Goal: Task Accomplishment & Management: Complete application form

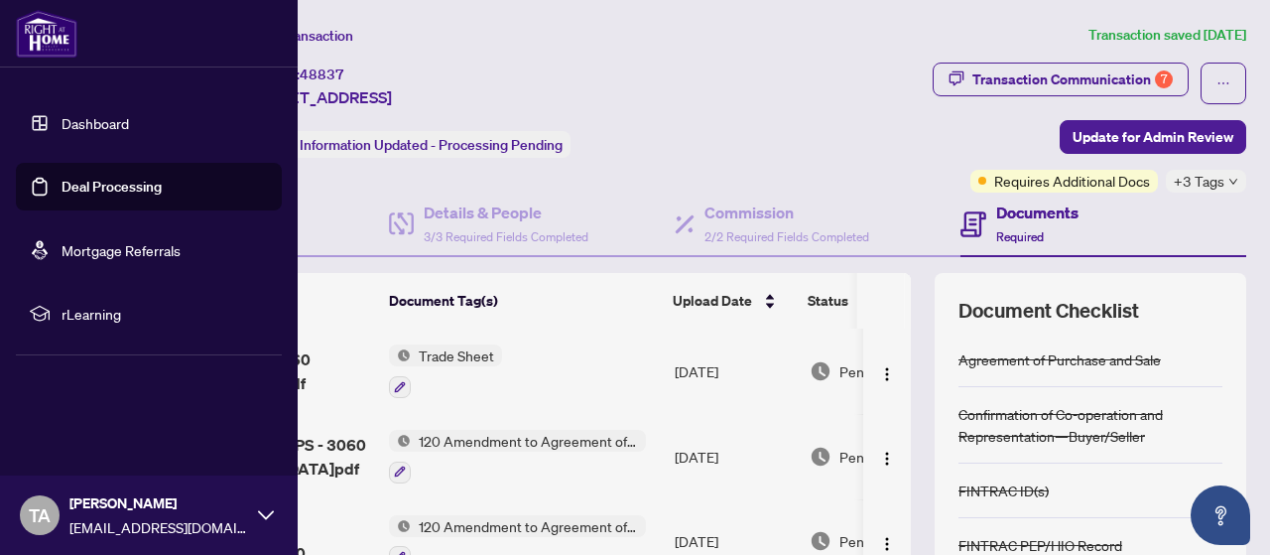
click at [66, 185] on link "Deal Processing" at bounding box center [112, 187] width 100 height 18
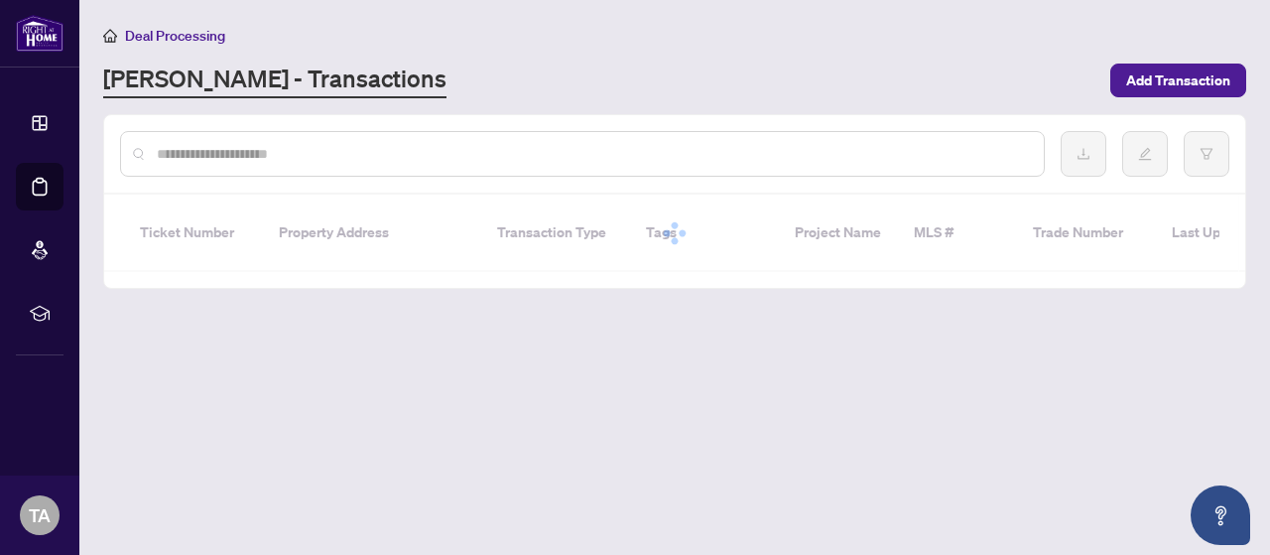
click at [352, 163] on input "text" at bounding box center [592, 154] width 871 height 22
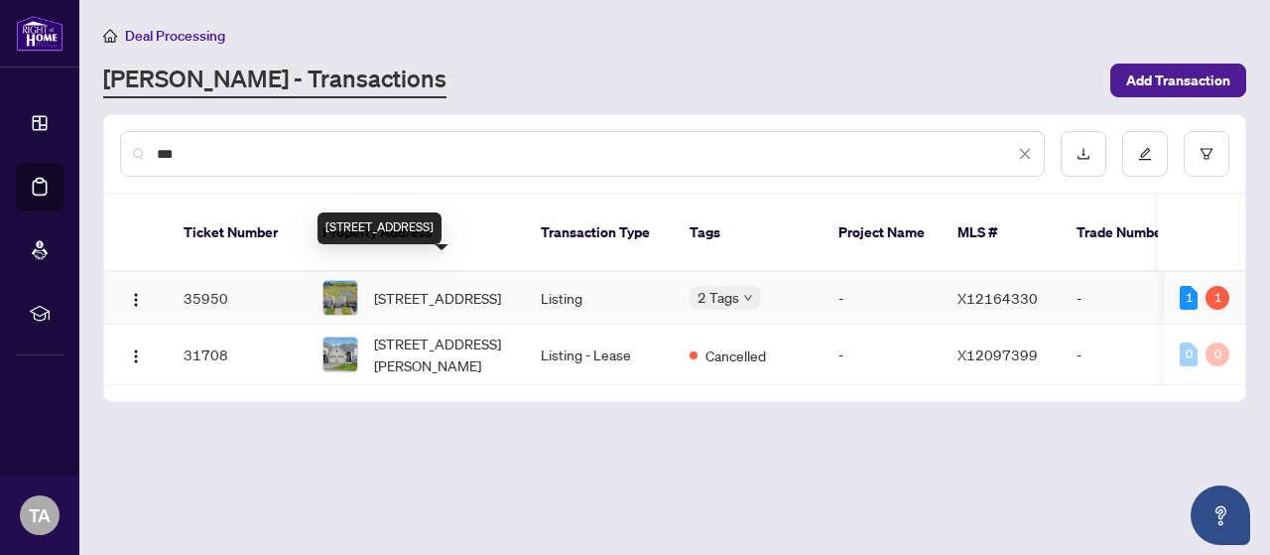
type input "***"
click at [456, 287] on span "[STREET_ADDRESS]" at bounding box center [437, 298] width 127 height 22
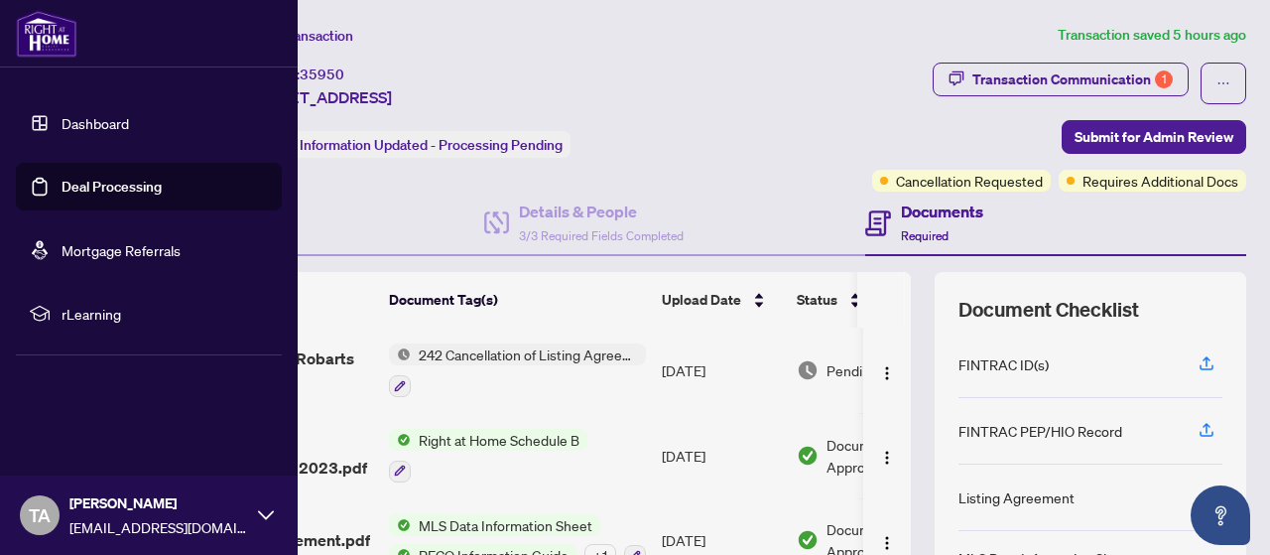
click at [93, 185] on link "Deal Processing" at bounding box center [112, 187] width 100 height 18
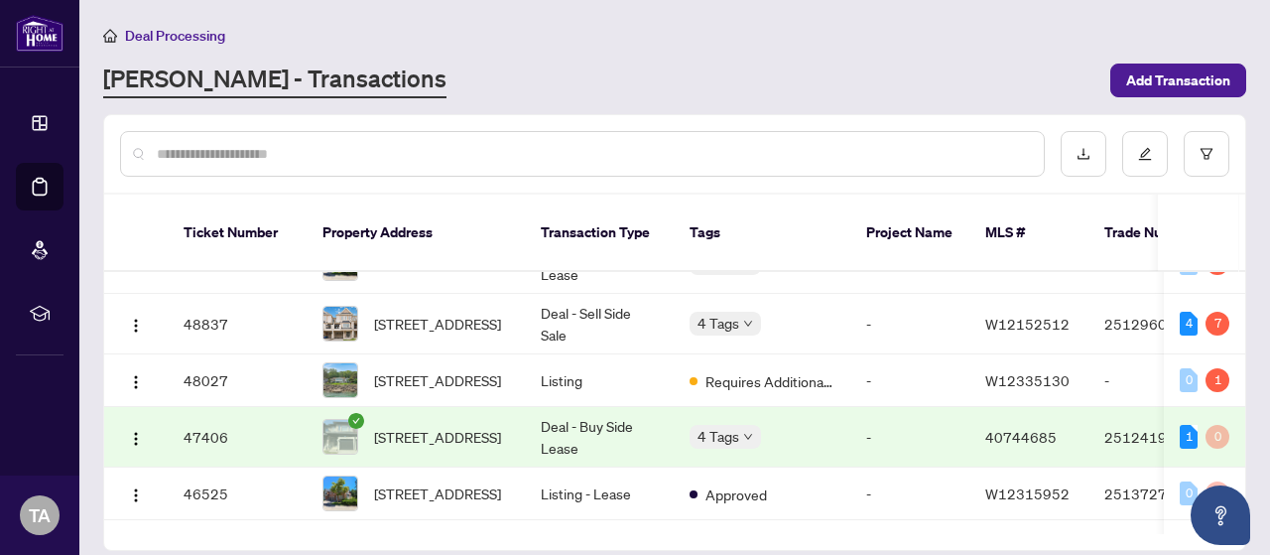
scroll to position [198, 0]
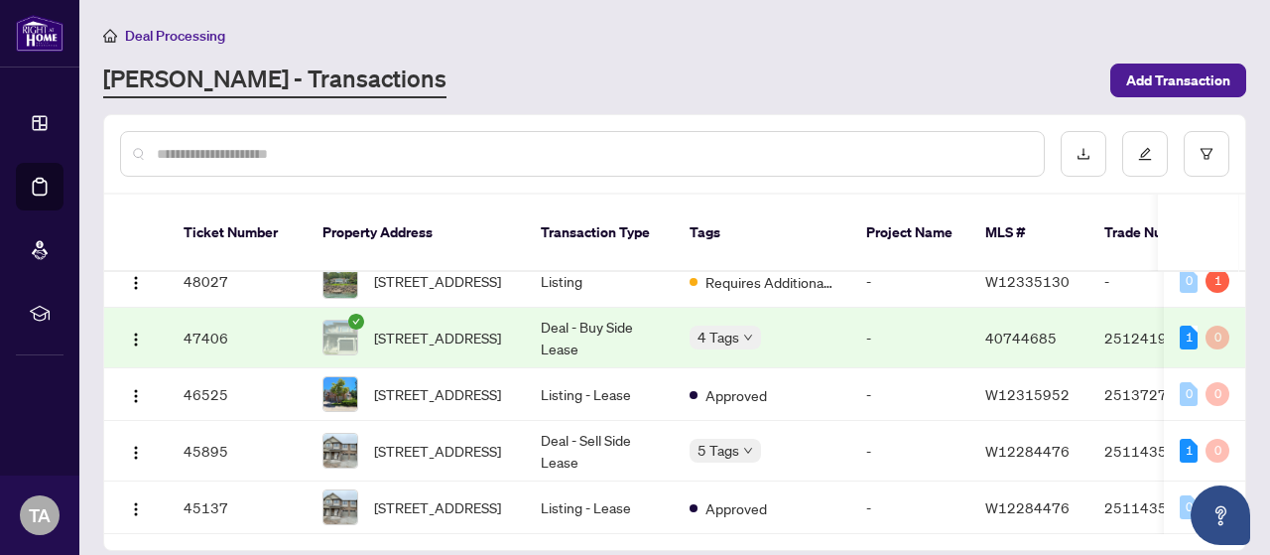
click at [465, 326] on span "[STREET_ADDRESS]" at bounding box center [437, 337] width 127 height 22
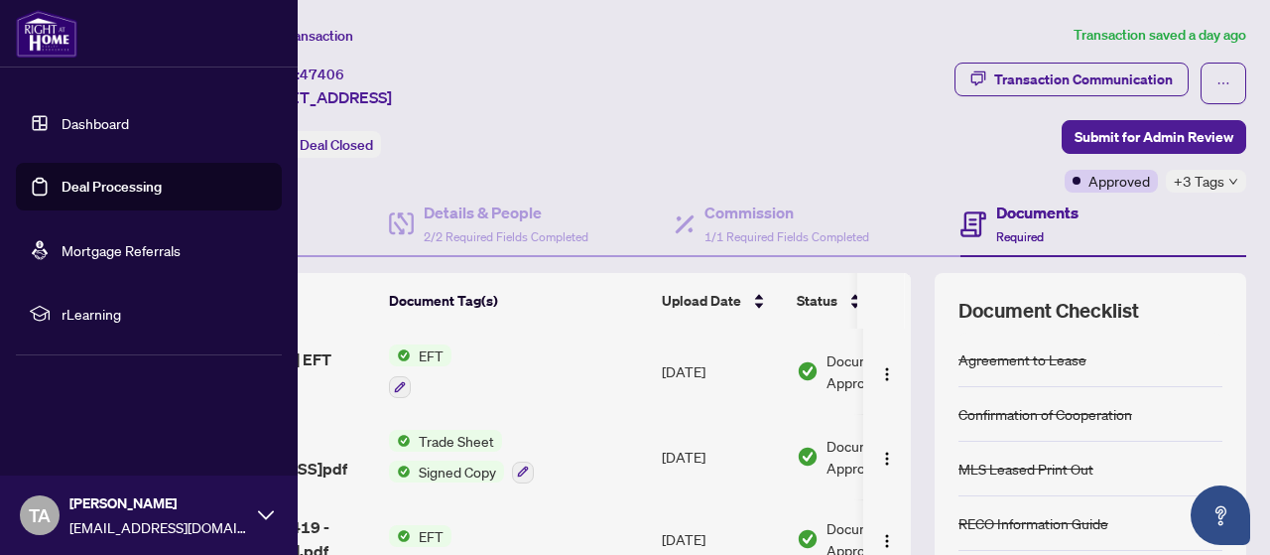
click at [62, 184] on link "Deal Processing" at bounding box center [112, 187] width 100 height 18
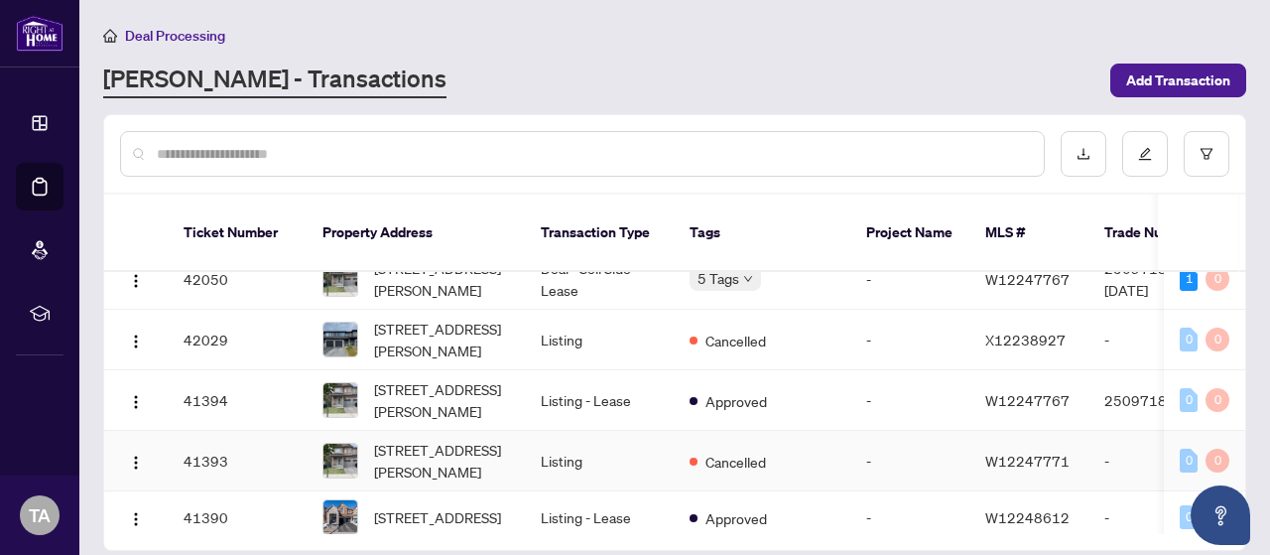
scroll to position [794, 0]
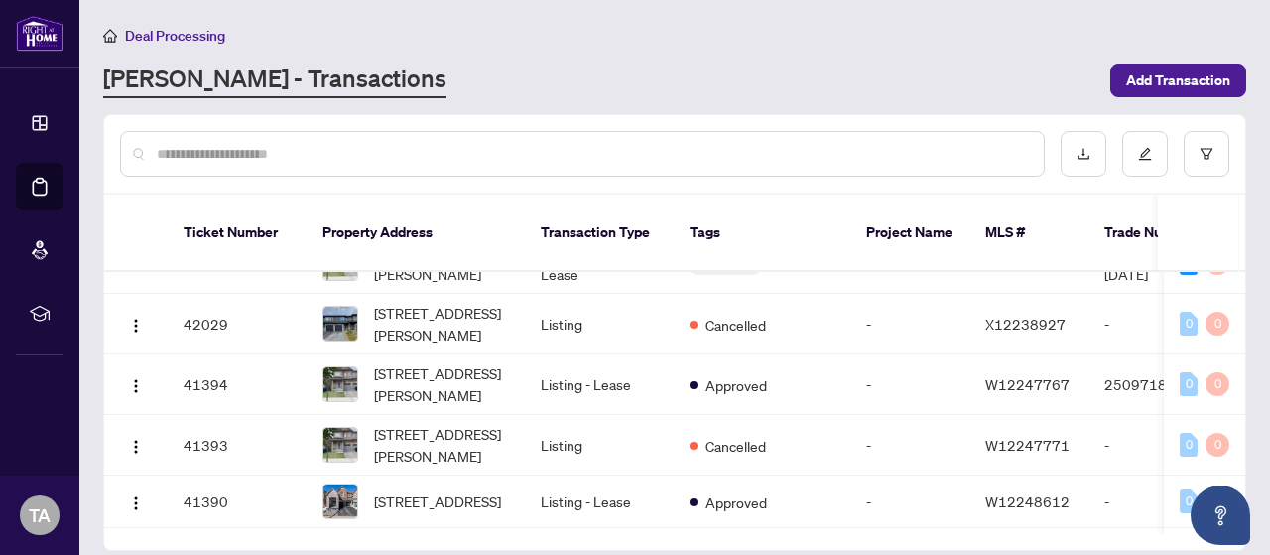
click at [267, 147] on input "text" at bounding box center [592, 154] width 871 height 22
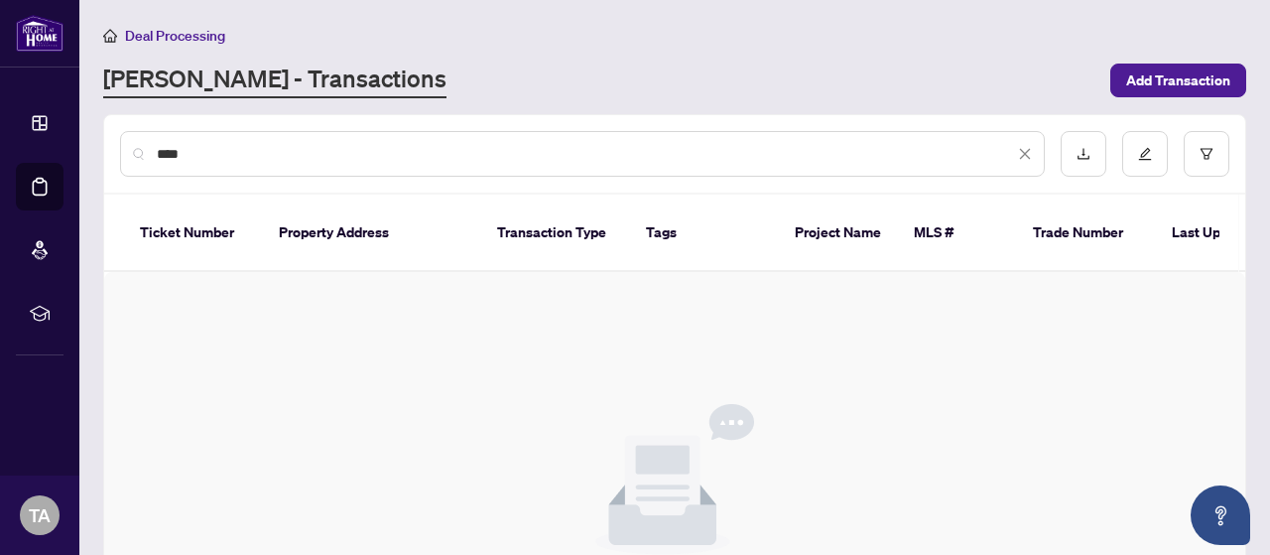
scroll to position [0, 0]
type input "*"
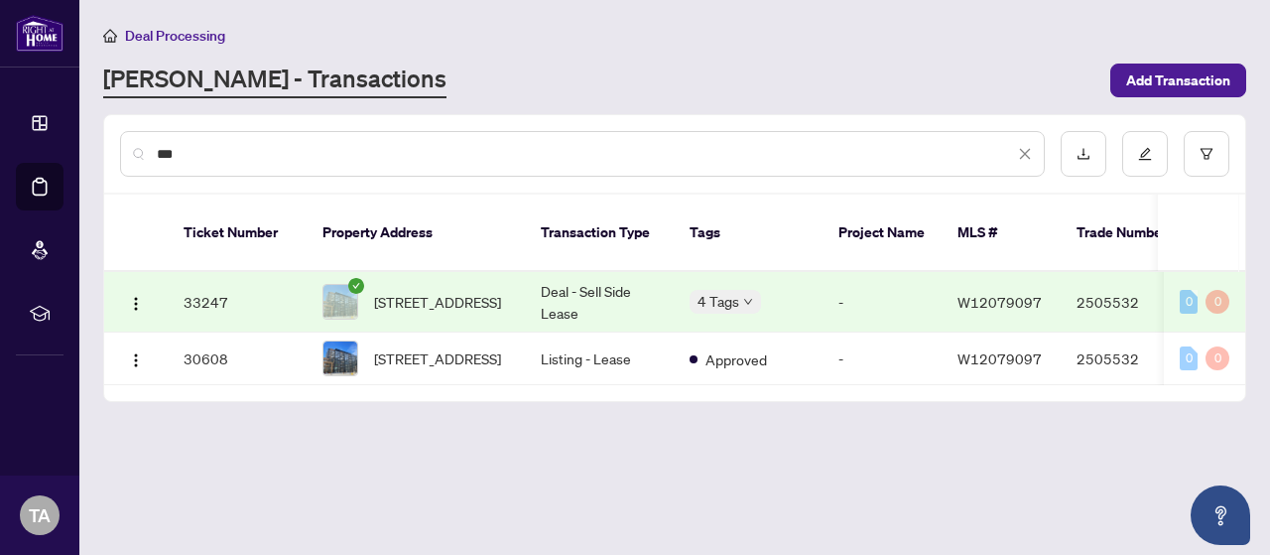
drag, startPoint x: 401, startPoint y: 165, endPoint x: 115, endPoint y: 149, distance: 286.2
click at [115, 149] on div "***" at bounding box center [674, 153] width 1141 height 77
drag, startPoint x: 194, startPoint y: 150, endPoint x: 92, endPoint y: 141, distance: 102.6
click at [92, 141] on main "Deal Processing [PERSON_NAME] - Transactions Add Transaction *** Ticket Number …" at bounding box center [674, 277] width 1190 height 555
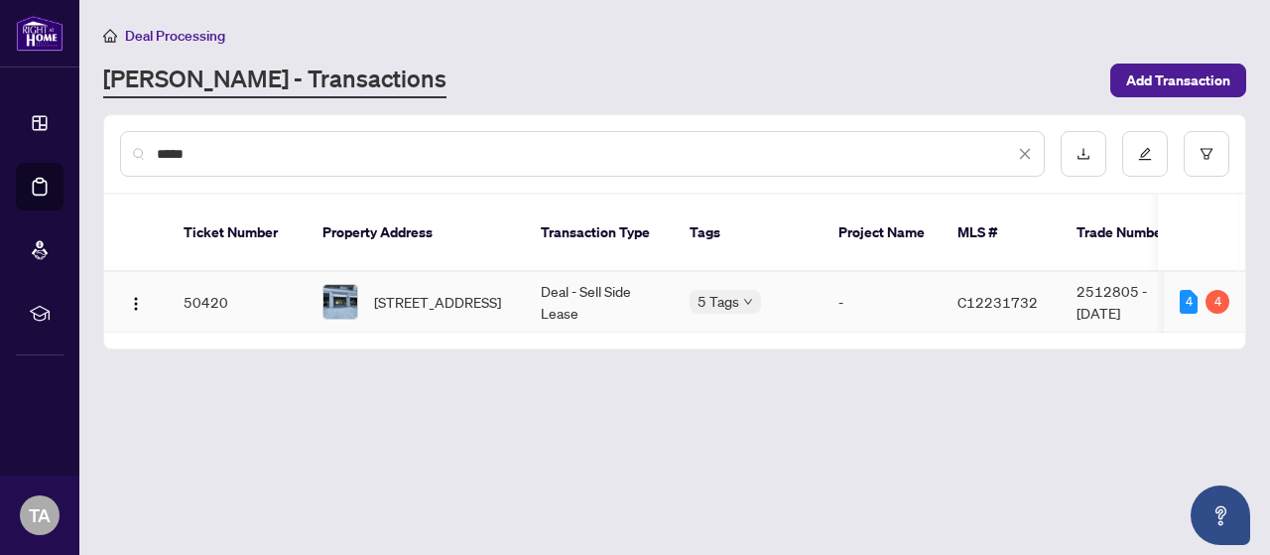
type input "*****"
click at [430, 291] on span "[STREET_ADDRESS]" at bounding box center [437, 302] width 127 height 22
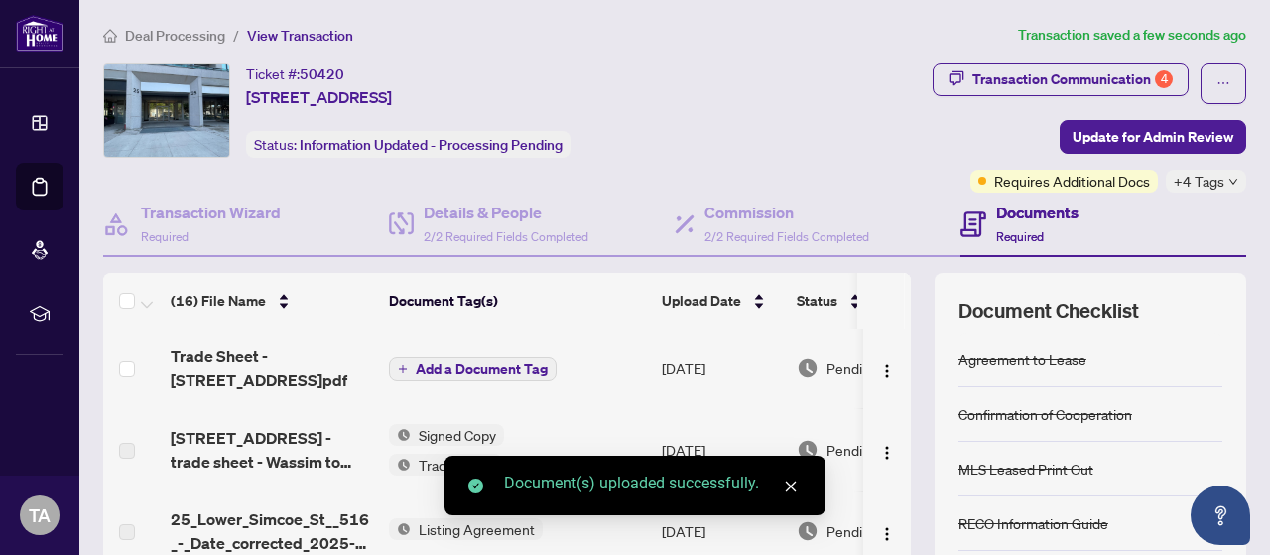
click at [510, 373] on span "Add a Document Tag" at bounding box center [482, 369] width 132 height 14
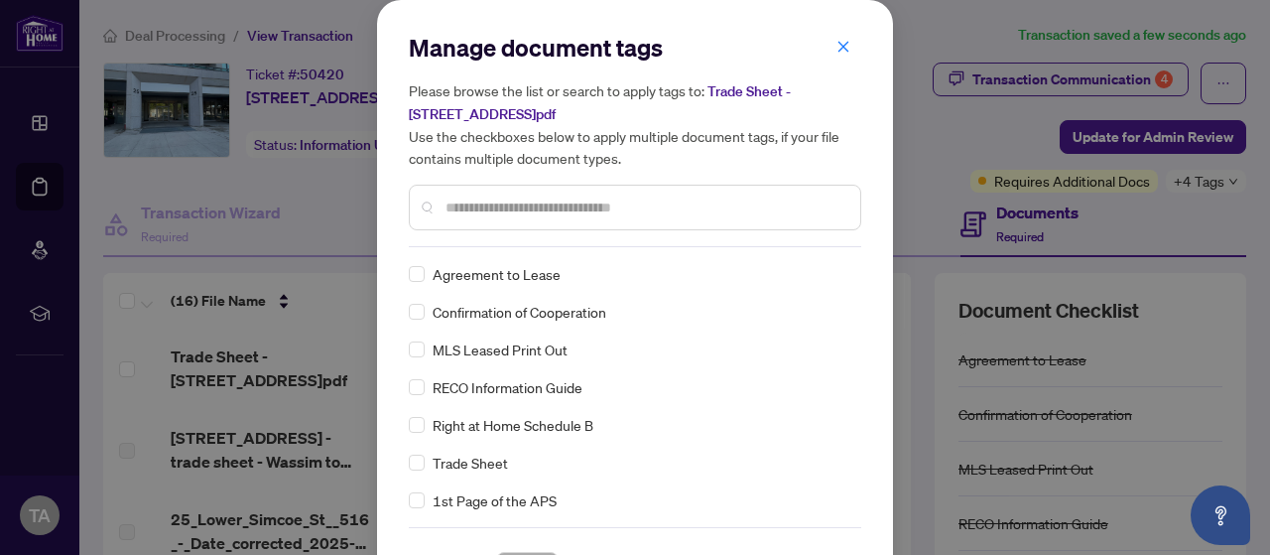
click at [512, 204] on input "text" at bounding box center [644, 207] width 399 height 22
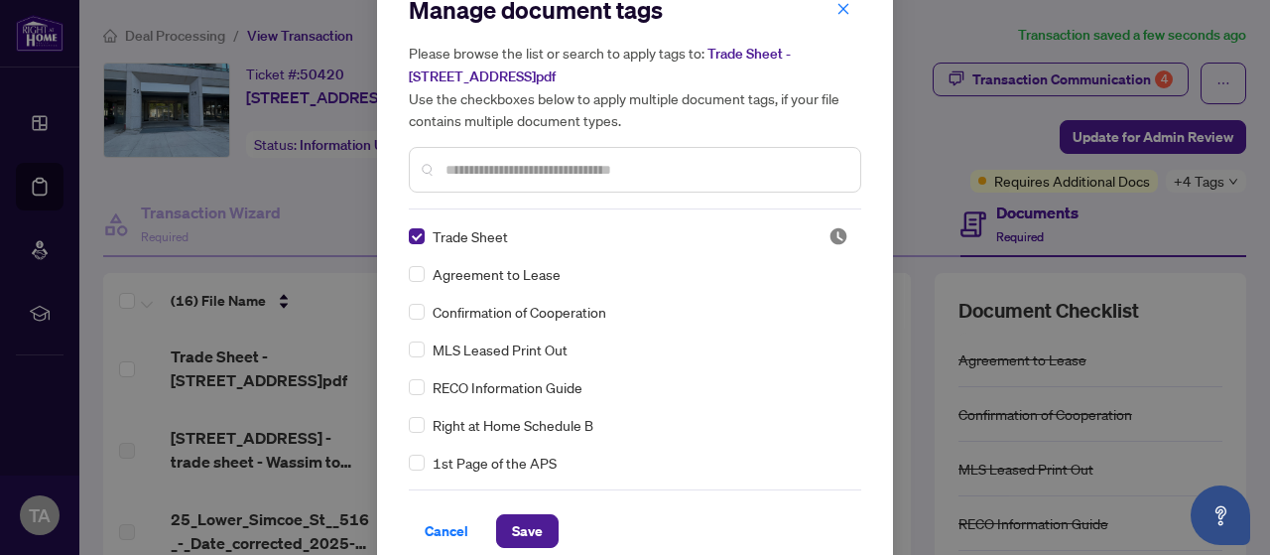
scroll to position [59, 0]
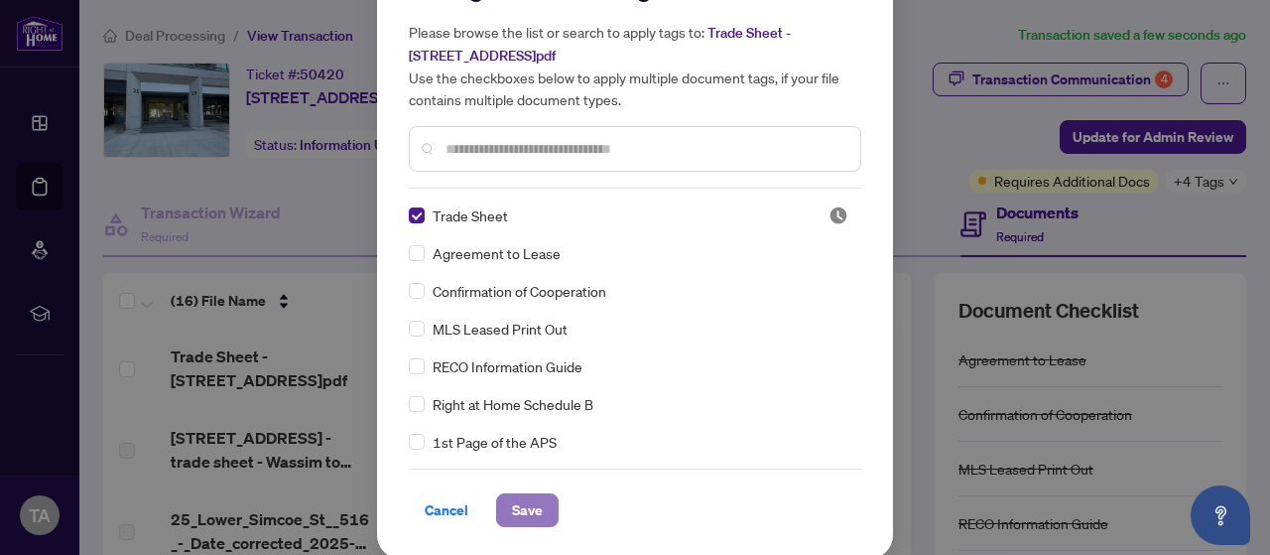
click at [528, 513] on span "Save" at bounding box center [527, 510] width 31 height 32
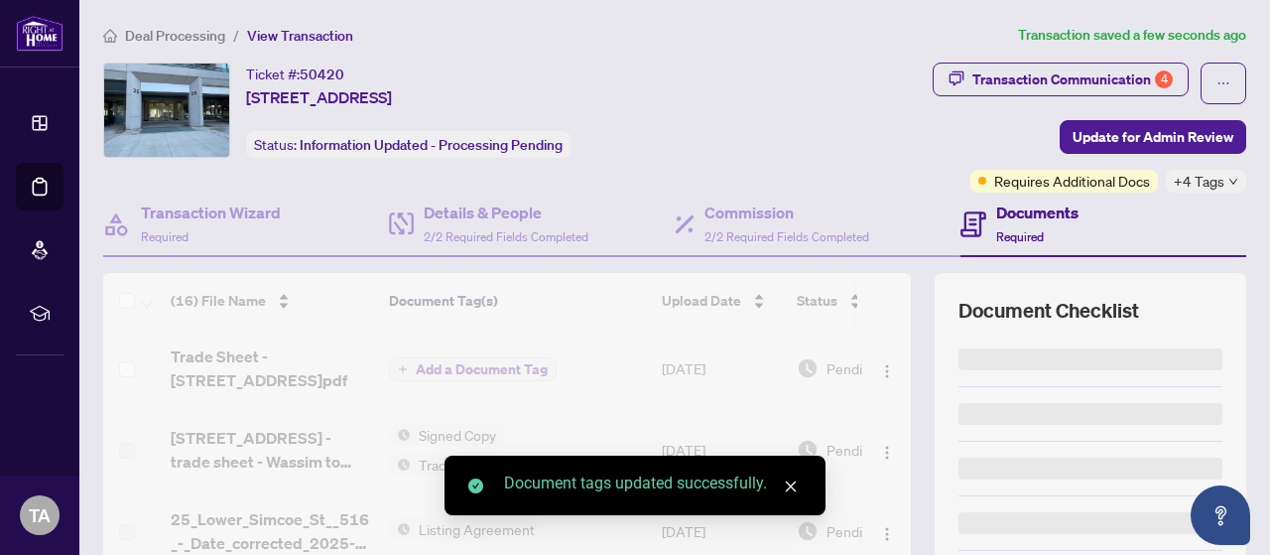
scroll to position [0, 0]
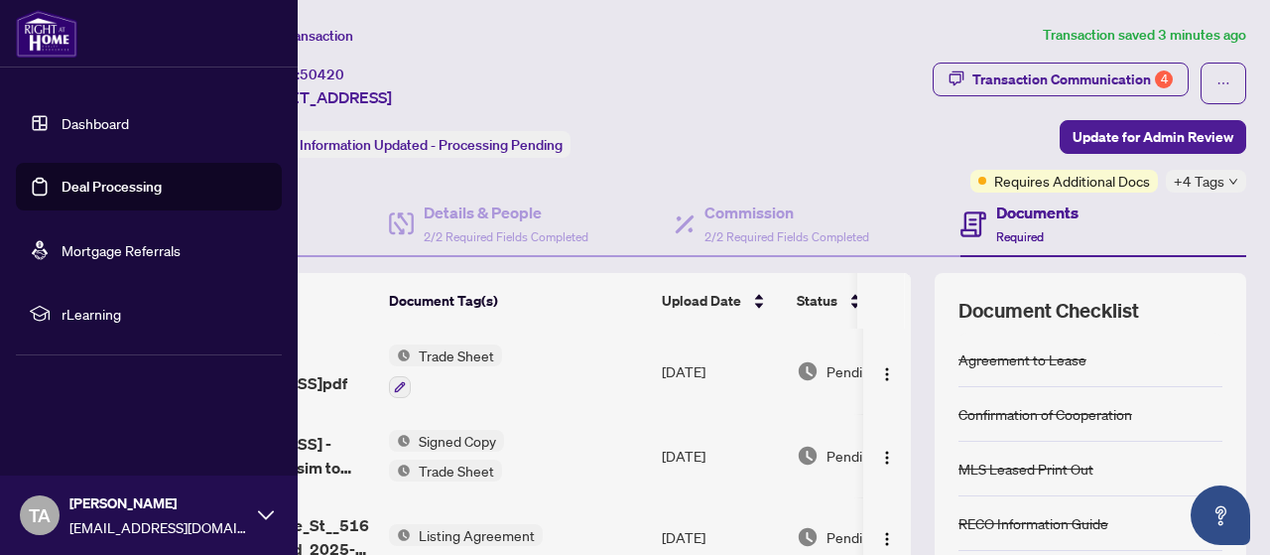
drag, startPoint x: 58, startPoint y: 180, endPoint x: 98, endPoint y: 184, distance: 40.9
click at [62, 180] on link "Deal Processing" at bounding box center [112, 187] width 100 height 18
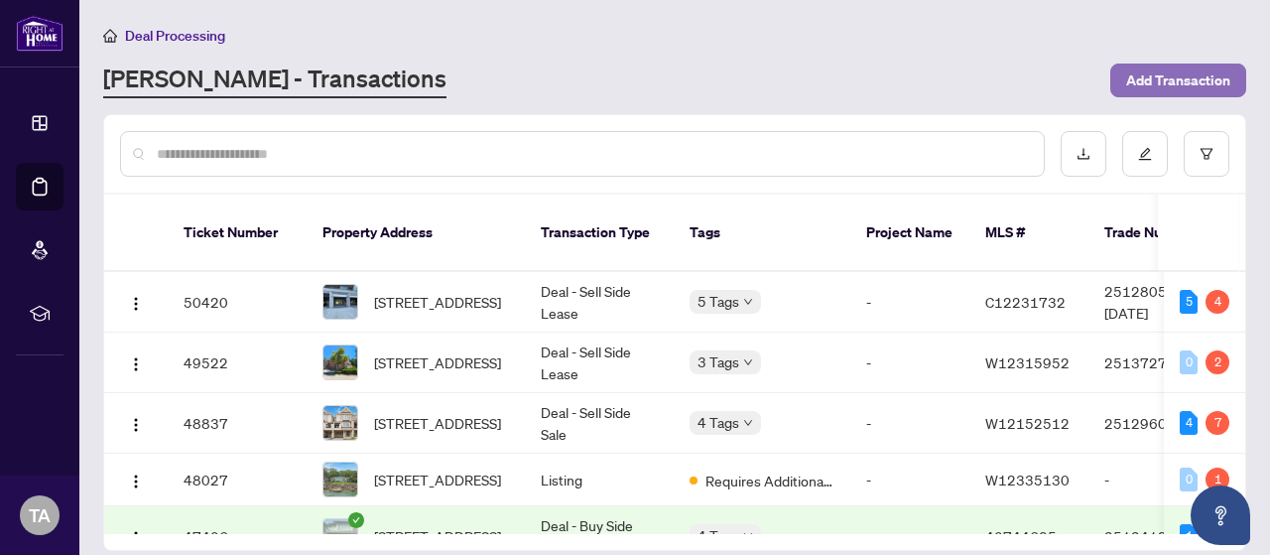
click at [1208, 85] on span "Add Transaction" at bounding box center [1178, 80] width 104 height 32
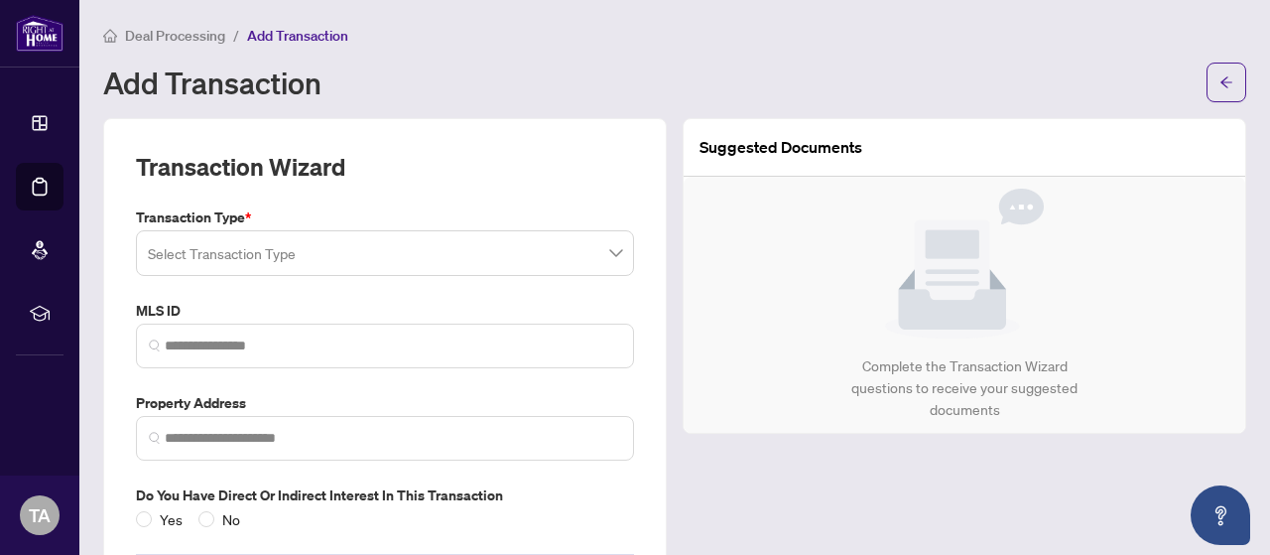
click at [234, 257] on input "search" at bounding box center [376, 256] width 456 height 44
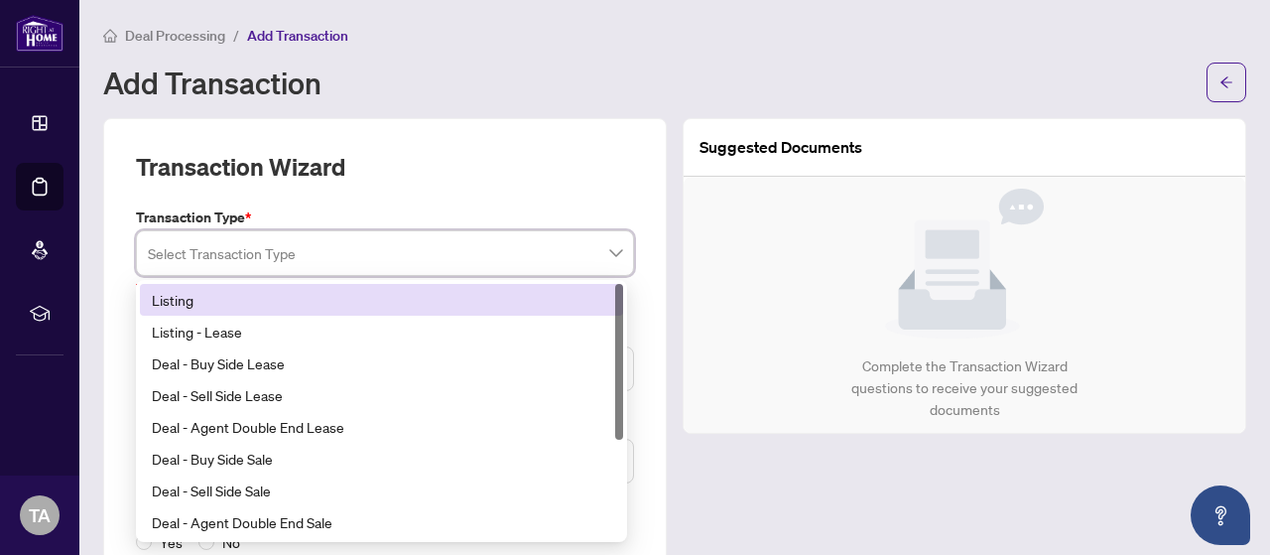
click at [281, 168] on h2 "Transaction Wizard" at bounding box center [240, 167] width 209 height 32
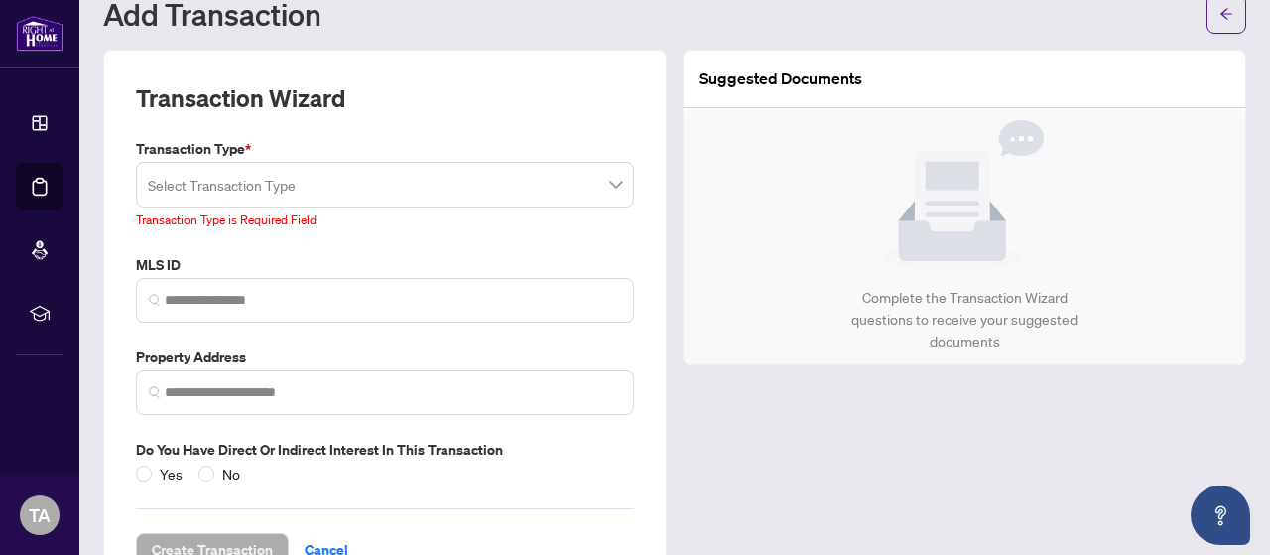
scroll to position [131, 0]
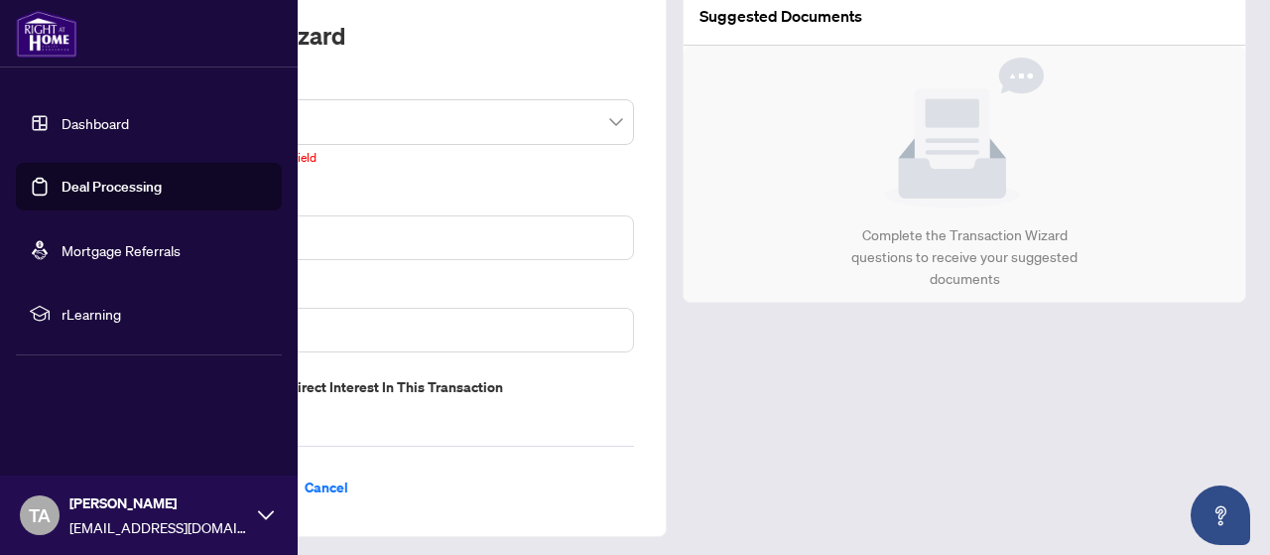
click at [62, 186] on link "Deal Processing" at bounding box center [112, 187] width 100 height 18
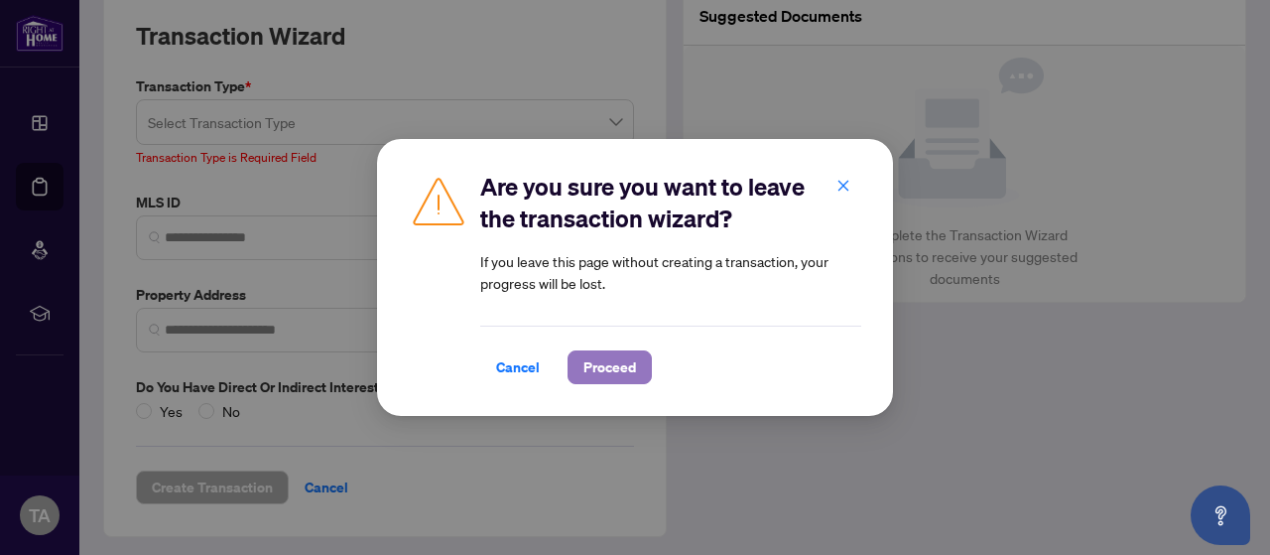
click at [601, 370] on span "Proceed" at bounding box center [609, 367] width 53 height 32
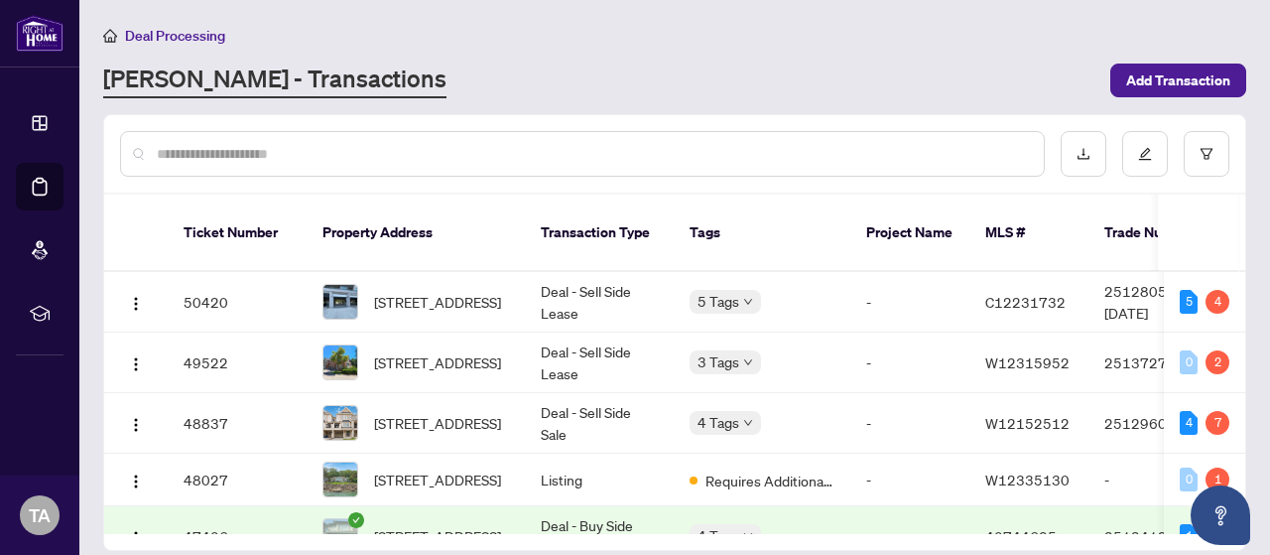
click at [346, 154] on input "text" at bounding box center [592, 154] width 871 height 22
type input "****"
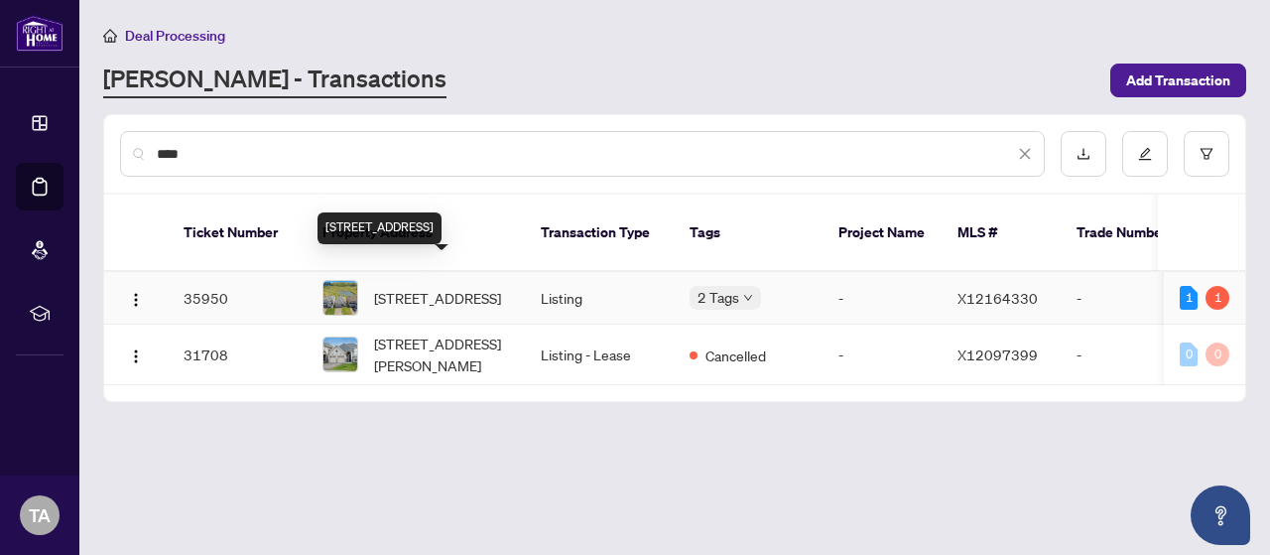
click at [403, 287] on span "[STREET_ADDRESS]" at bounding box center [437, 298] width 127 height 22
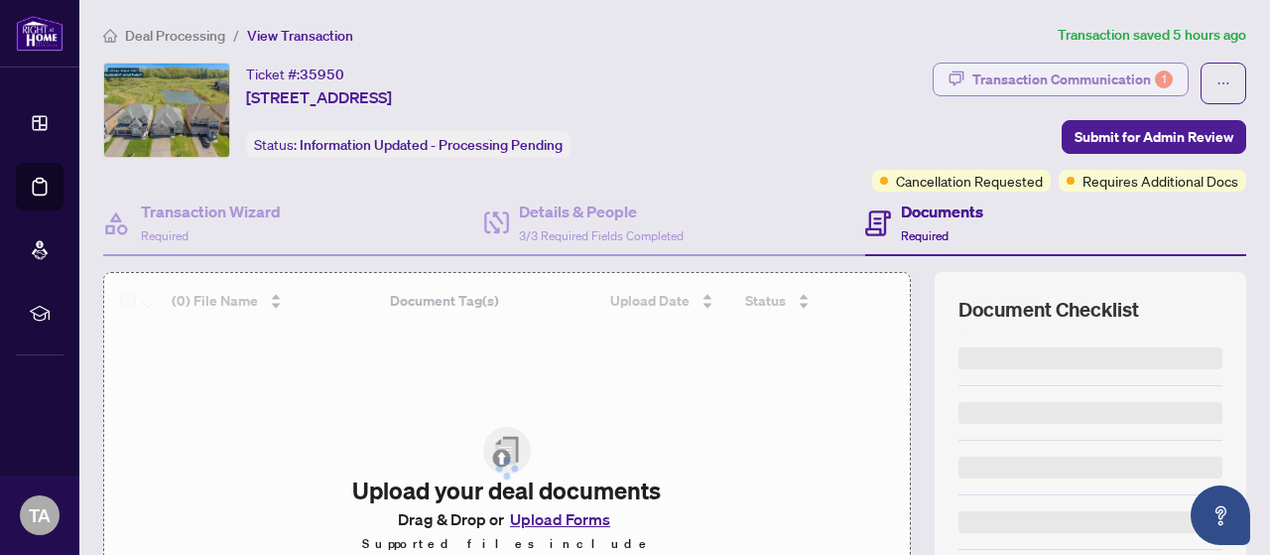
click at [1050, 94] on button "Transaction Communication 1" at bounding box center [1061, 79] width 256 height 34
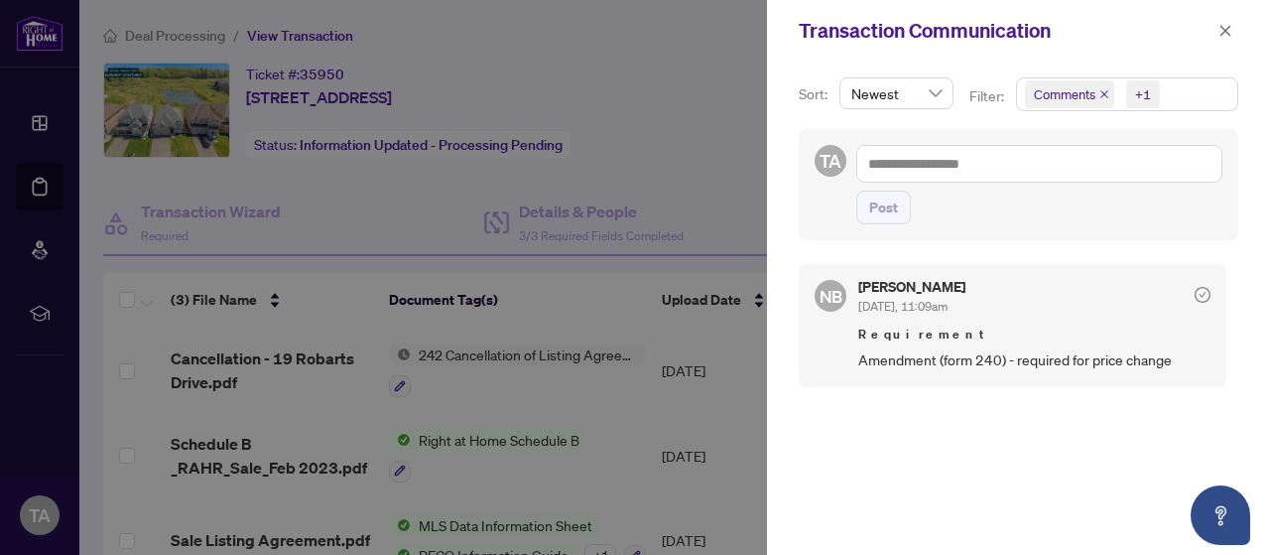
click at [601, 138] on div at bounding box center [635, 277] width 1270 height 555
